Goal: Task Accomplishment & Management: Manage account settings

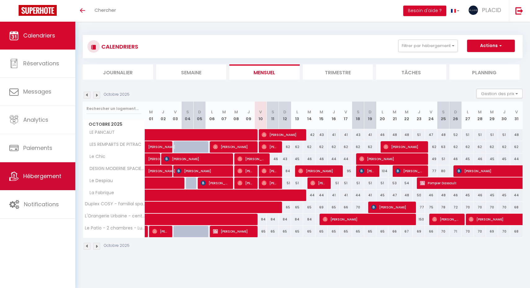
click at [41, 177] on span "Hébergement" at bounding box center [42, 176] width 38 height 8
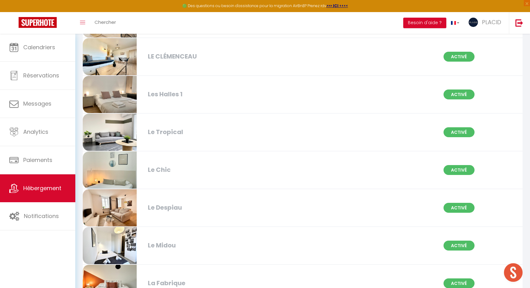
scroll to position [363, 0]
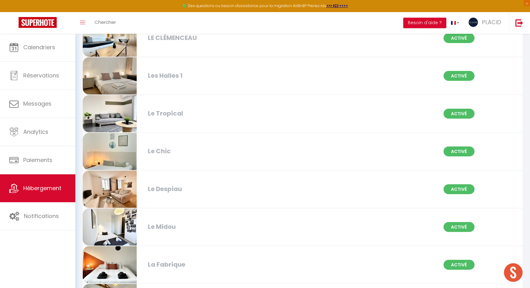
click at [360, 190] on div "Le Despiau Activé" at bounding box center [303, 190] width 448 height 38
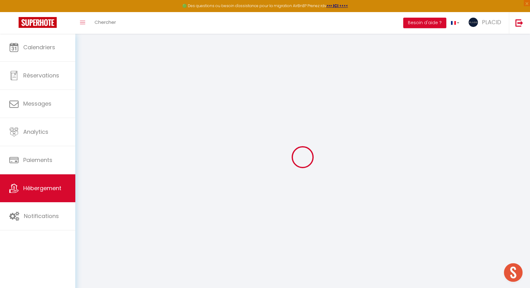
type input "GRAIRE IMMOBILIER - PLACID"
type input "[STREET_ADDRESS][PERSON_NAME]"
type input "40000"
type input "[GEOGRAPHIC_DATA][PERSON_NAME]"
select select "1"
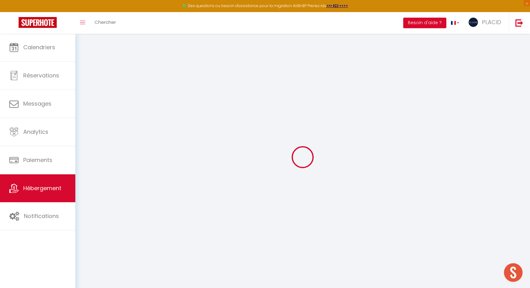
type input "85169595700023"
checkbox input "false"
checkbox input "true"
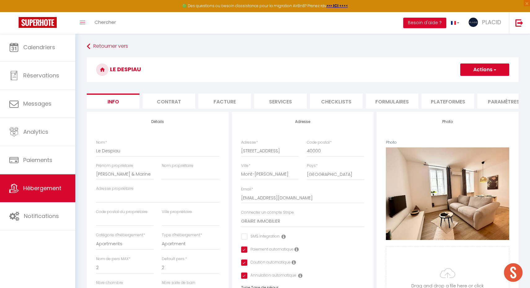
checkbox input "false"
checkbox input "true"
click at [215, 96] on li "Facture" at bounding box center [224, 101] width 53 height 15
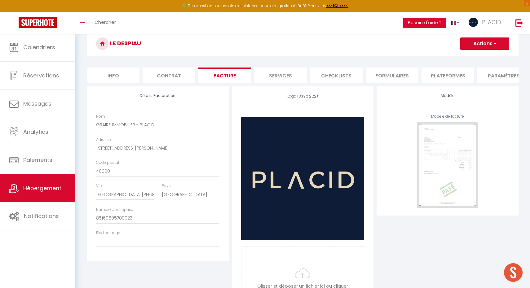
scroll to position [30, 0]
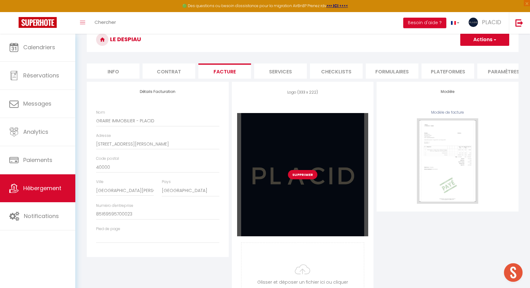
click at [297, 146] on div "Supprimer" at bounding box center [302, 174] width 131 height 123
click at [345, 148] on div "Supprimer" at bounding box center [302, 174] width 131 height 123
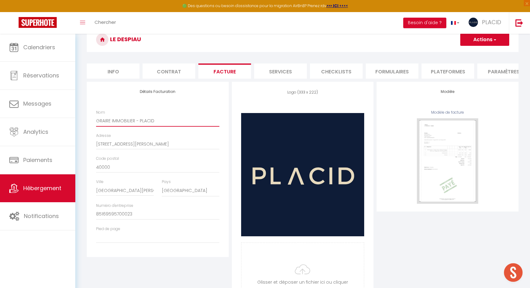
drag, startPoint x: 168, startPoint y: 120, endPoint x: 82, endPoint y: 118, distance: 85.6
click at [185, 117] on input "GRAIRE IMMOBILIER - PLACID" at bounding box center [157, 120] width 123 height 11
click at [162, 142] on input "[STREET_ADDRESS][PERSON_NAME]" at bounding box center [157, 144] width 123 height 11
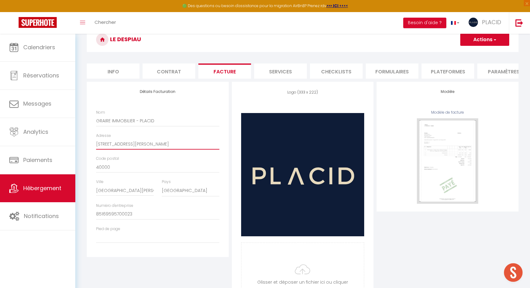
click at [162, 142] on input "[STREET_ADDRESS][PERSON_NAME]" at bounding box center [157, 144] width 123 height 11
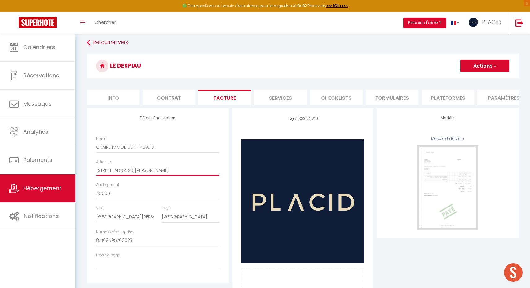
click at [135, 168] on input "[STREET_ADDRESS][PERSON_NAME]" at bounding box center [157, 170] width 123 height 11
click at [120, 190] on input "40000" at bounding box center [157, 193] width 123 height 11
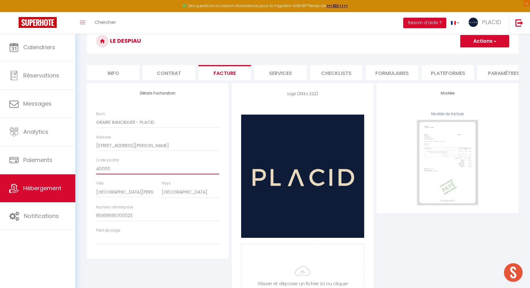
scroll to position [63, 0]
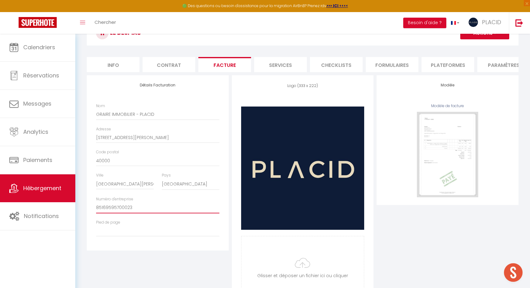
click at [142, 208] on input "85169595700023" at bounding box center [157, 208] width 123 height 11
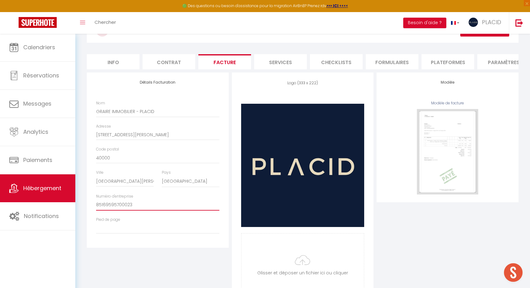
scroll to position [56, 0]
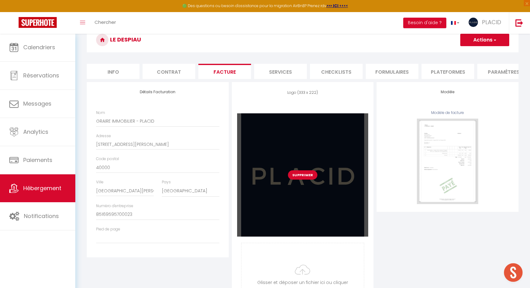
click at [315, 163] on div "Supprimer" at bounding box center [302, 175] width 131 height 123
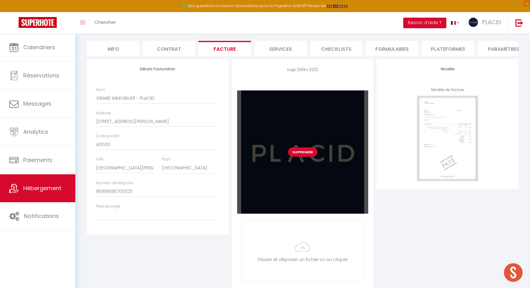
scroll to position [82, 0]
